Goal: Information Seeking & Learning: Learn about a topic

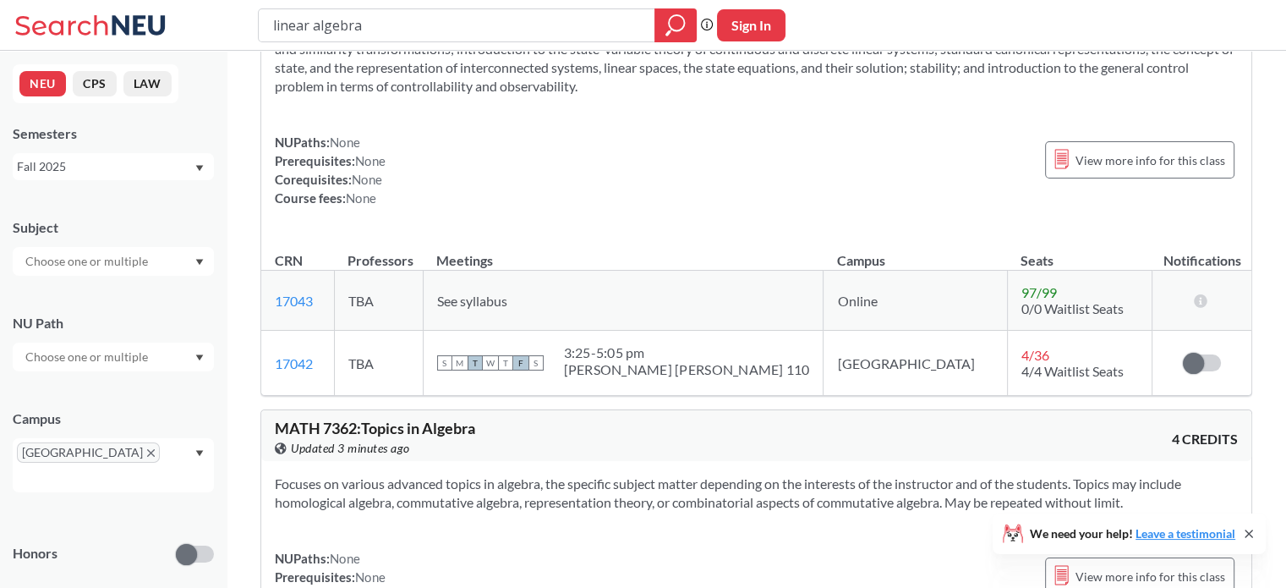
scroll to position [4819, 0]
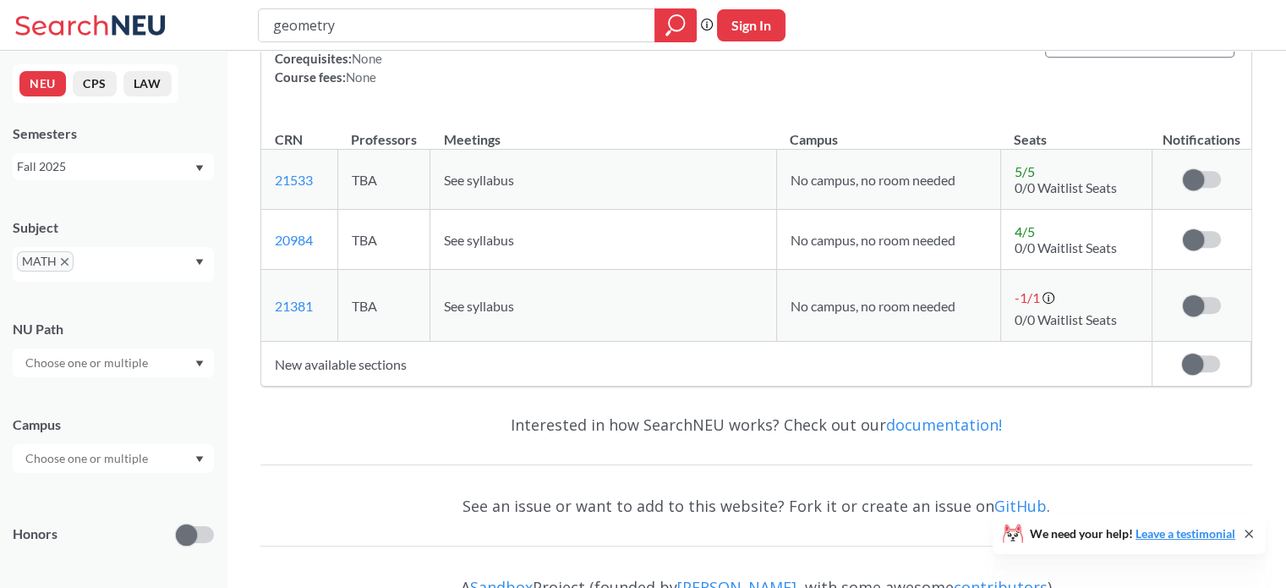
drag, startPoint x: 440, startPoint y: 23, endPoint x: 229, endPoint y: 23, distance: 210.5
click at [232, 23] on div "geometry Phrase search guarantees the exact search appears in the results. Ex. …" at bounding box center [643, 25] width 1286 height 51
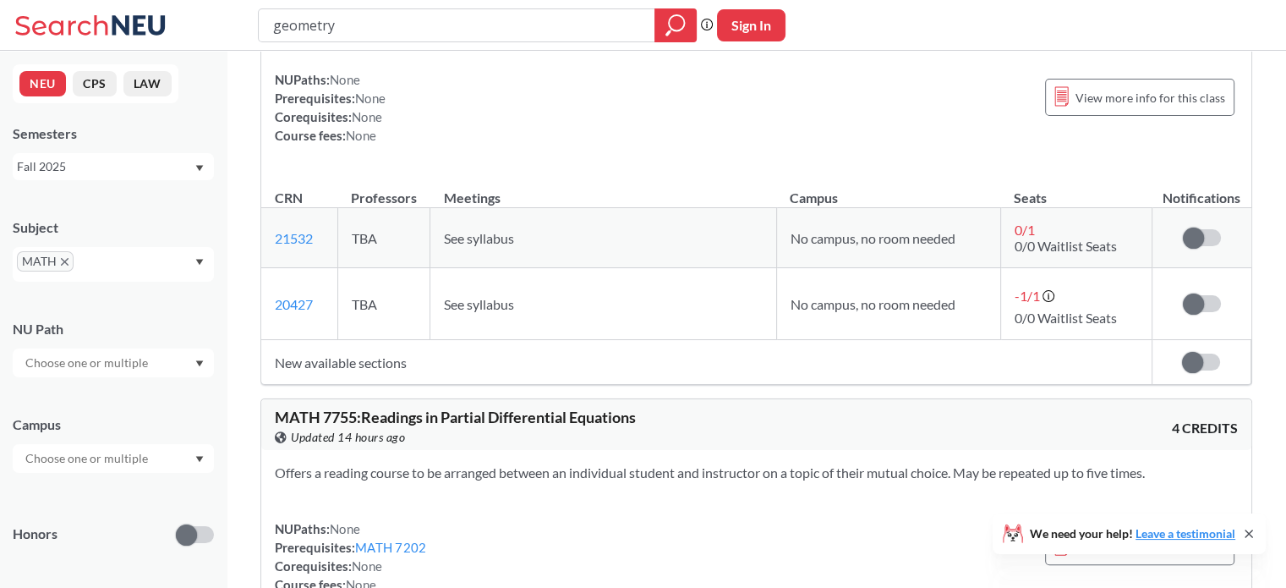
scroll to position [19602, 0]
type input "7301"
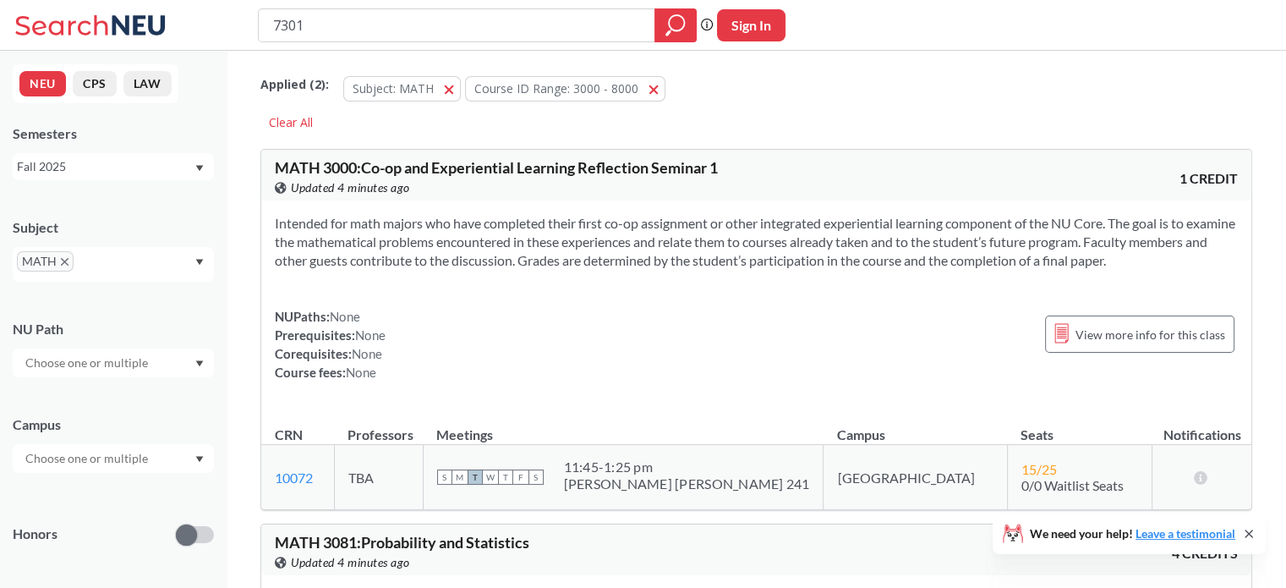
click at [55, 254] on span "MATH" at bounding box center [45, 261] width 57 height 20
click at [71, 256] on span "MATH" at bounding box center [45, 261] width 57 height 20
click at [63, 260] on icon "X to remove pill" at bounding box center [65, 262] width 8 height 8
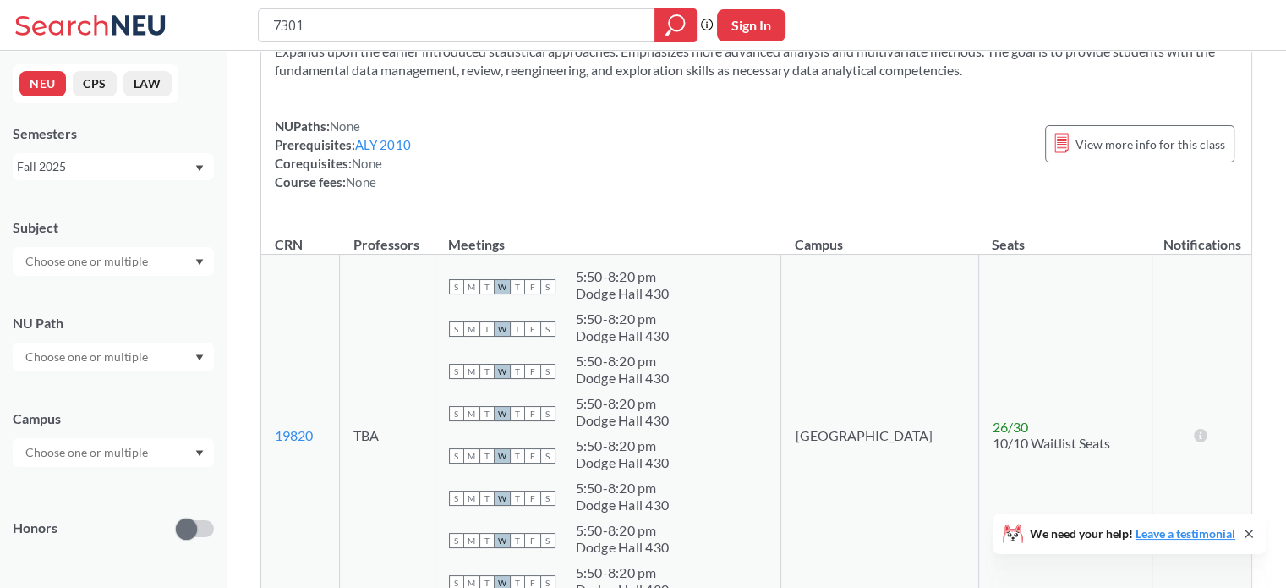
scroll to position [7102, 0]
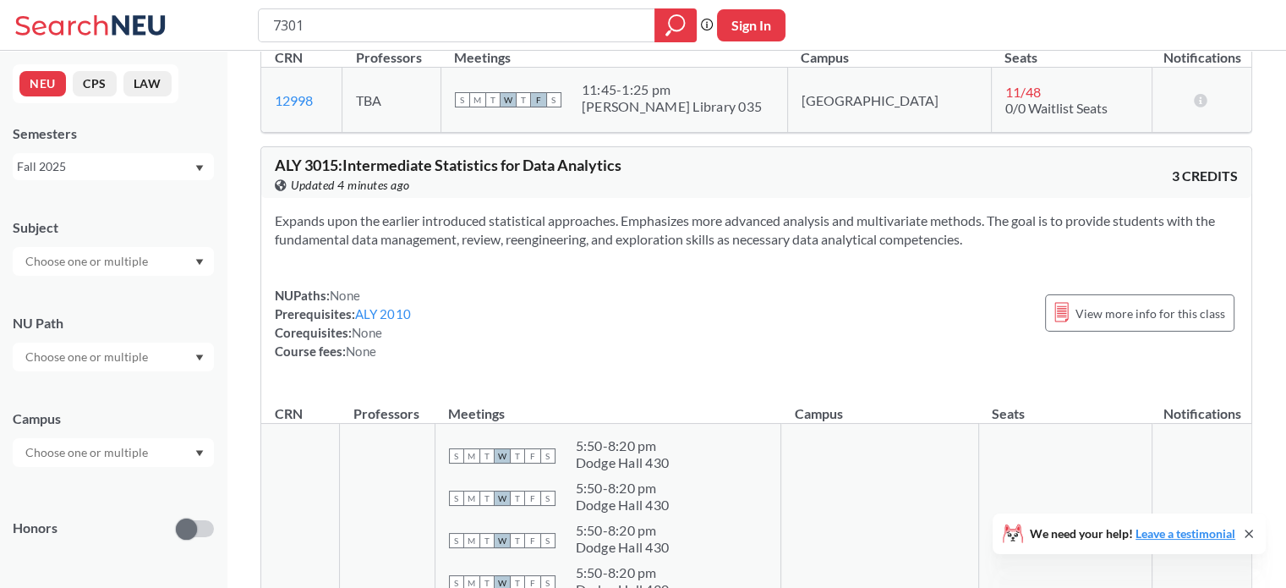
click at [389, 306] on link "ALY 2010" at bounding box center [383, 313] width 56 height 15
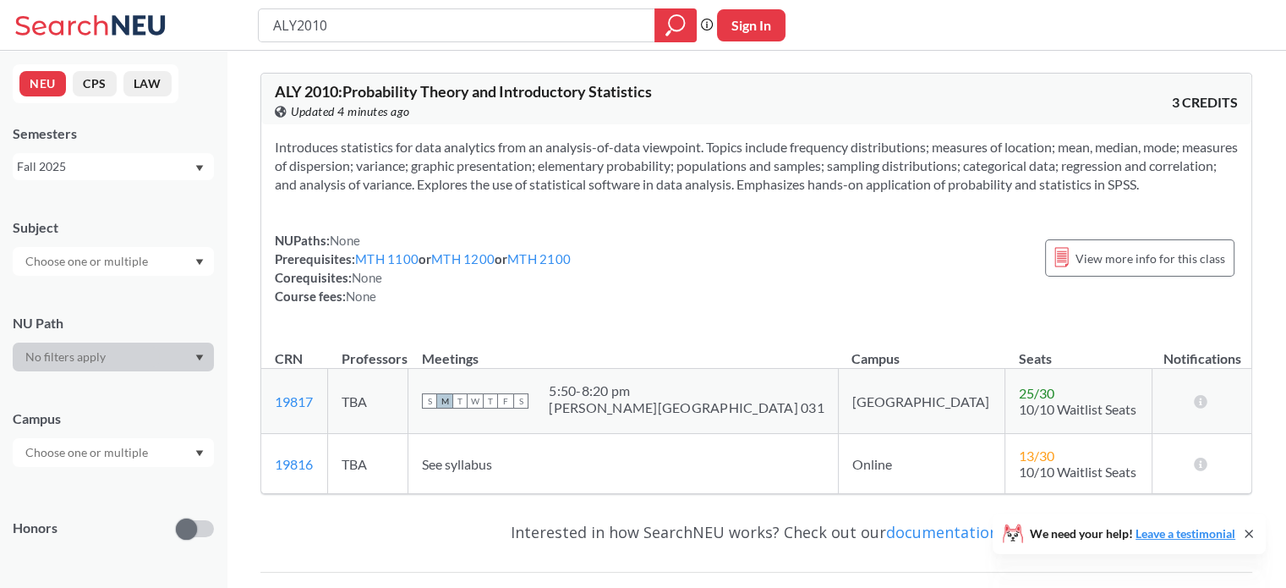
type input "7301"
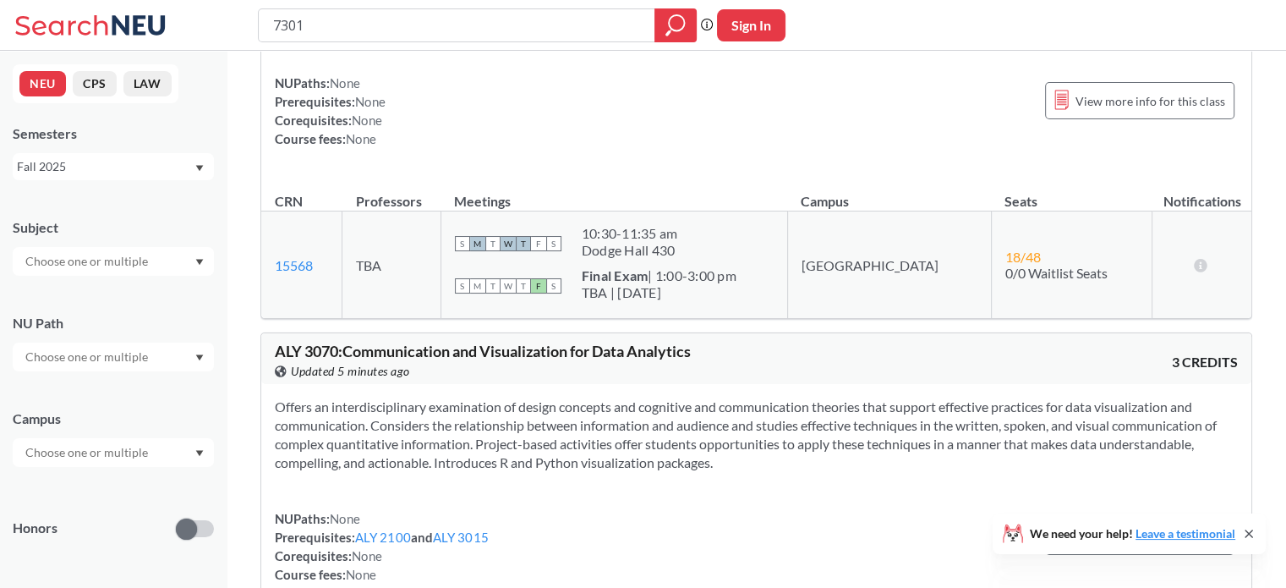
scroll to position [8793, 0]
